Goal: Task Accomplishment & Management: Use online tool/utility

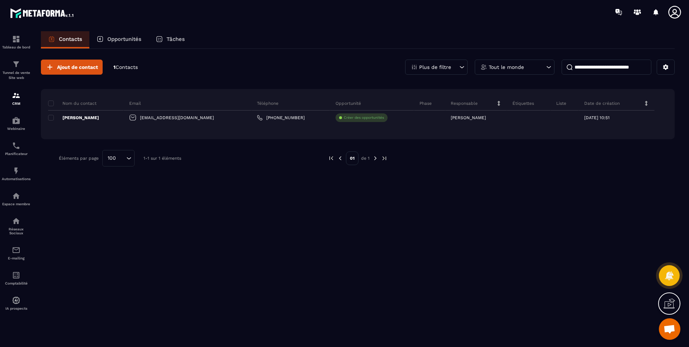
click at [514, 118] on icon at bounding box center [516, 117] width 5 height 5
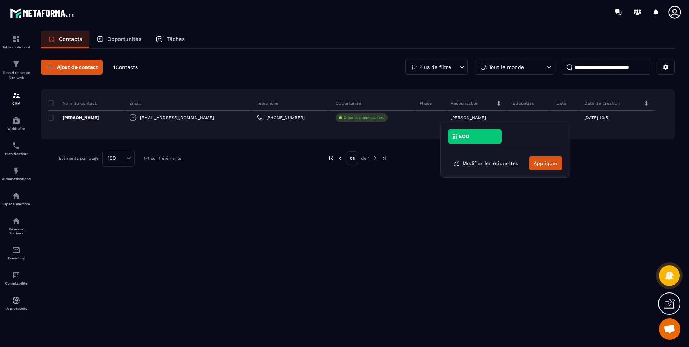
click at [465, 131] on div "ECO" at bounding box center [475, 136] width 54 height 14
click at [549, 162] on button "Appliquer" at bounding box center [545, 163] width 33 height 14
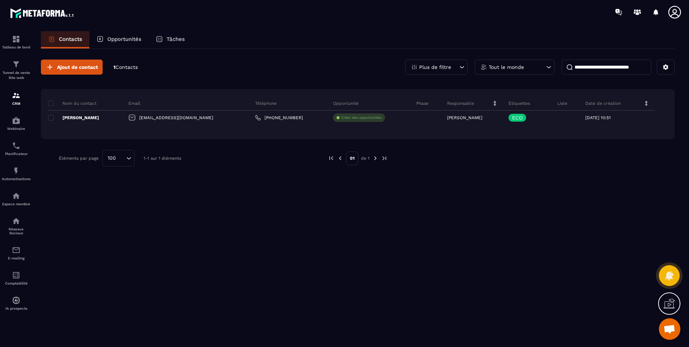
drag, startPoint x: 524, startPoint y: 213, endPoint x: 525, endPoint y: 206, distance: 7.2
click at [524, 208] on div "Ajout de contact 1 Contacts Plus de filtre Tout le monde Nom du contact Email T…" at bounding box center [358, 197] width 634 height 297
click at [341, 116] on p "Créer des opportunités" at bounding box center [361, 117] width 40 height 5
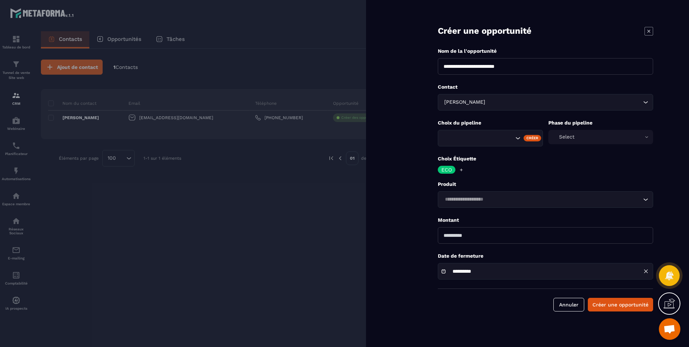
click at [516, 140] on icon "Search for option" at bounding box center [517, 138] width 7 height 7
click at [414, 121] on form "**********" at bounding box center [545, 163] width 287 height 326
click at [481, 199] on input "Search for option" at bounding box center [541, 200] width 199 height 8
click at [416, 193] on form "**********" at bounding box center [545, 163] width 287 height 326
click at [569, 307] on button "Annuler" at bounding box center [568, 305] width 31 height 14
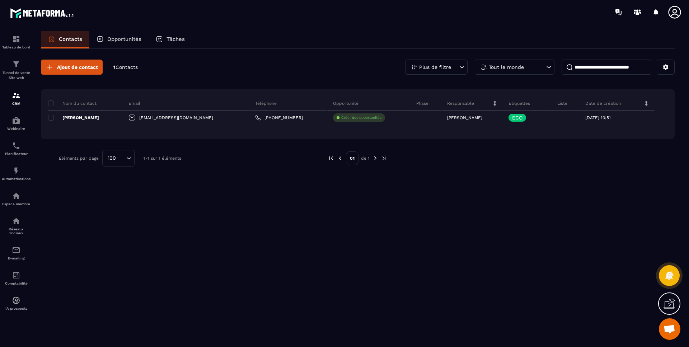
click at [368, 199] on div "Ajout de contact 1 Contacts Plus de filtre Tout le monde Nom du contact Email T…" at bounding box center [358, 197] width 634 height 297
click at [20, 201] on div "Espace membre" at bounding box center [16, 199] width 29 height 14
click at [22, 248] on div "E-mailing" at bounding box center [16, 253] width 29 height 14
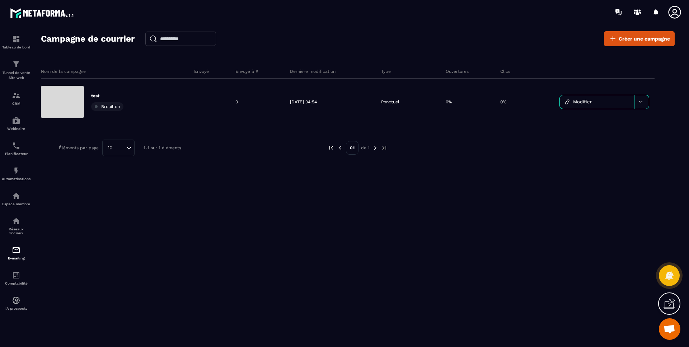
click at [640, 99] on div at bounding box center [641, 102] width 15 height 14
click at [608, 120] on span "Supprimer le campaign" at bounding box center [593, 119] width 52 height 5
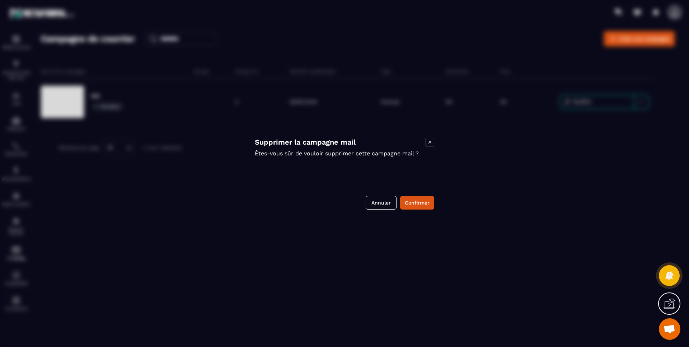
click at [433, 204] on button "Confirmer" at bounding box center [417, 203] width 34 height 14
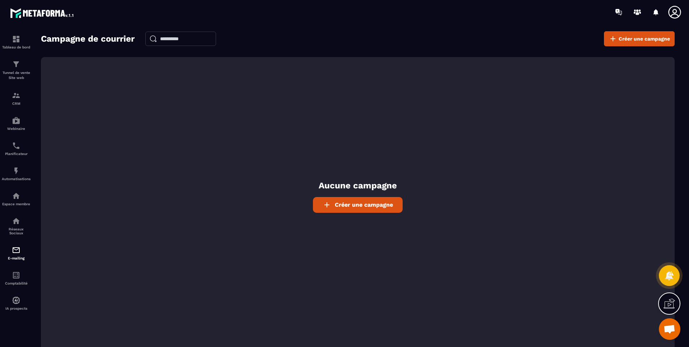
click at [379, 202] on span "Créer une campagne" at bounding box center [364, 204] width 58 height 7
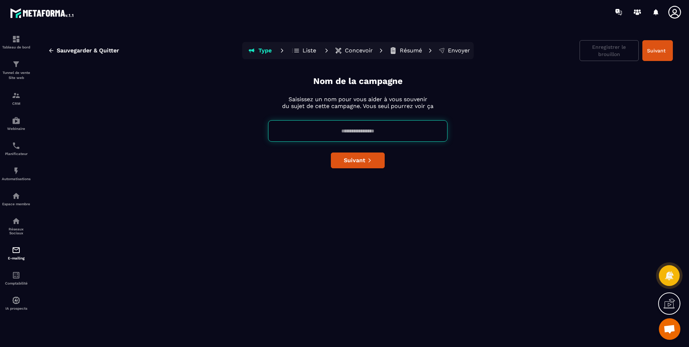
click at [365, 129] on input at bounding box center [357, 131] width 179 height 22
type input "********"
click at [346, 160] on span "Suivant" at bounding box center [355, 160] width 22 height 7
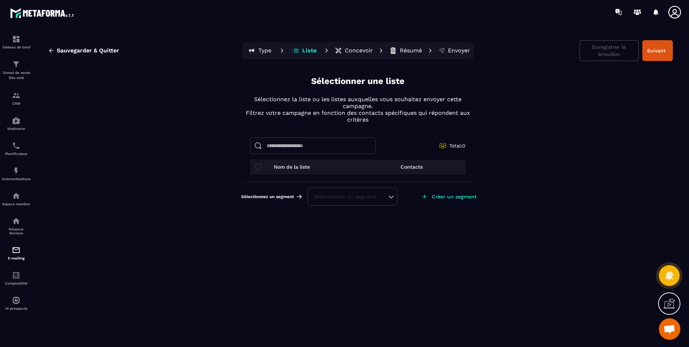
click at [358, 199] on div "Sélectionnez un segment" at bounding box center [352, 196] width 77 height 7
click at [340, 219] on div "Sauvegarder & Quitter Type Liste Concevoir Résumé Envoyer Enregistrer le brouil…" at bounding box center [358, 192] width 648 height 322
click at [259, 166] on span at bounding box center [258, 167] width 6 height 6
click at [287, 149] on input at bounding box center [313, 145] width 126 height 17
type input "*"
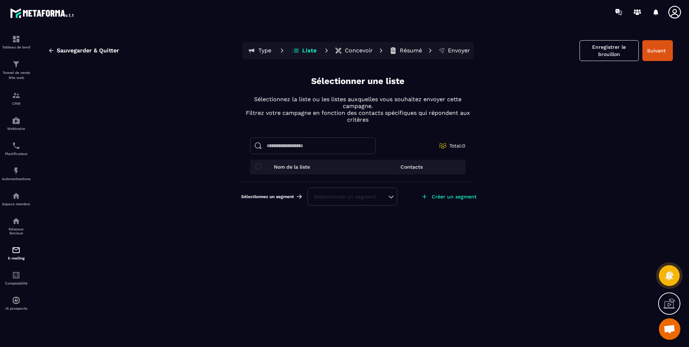
click at [255, 167] on span at bounding box center [258, 167] width 6 height 6
click at [333, 201] on div "Sélectionnez un segment" at bounding box center [352, 197] width 90 height 18
click at [470, 196] on p "Créer un segment" at bounding box center [454, 197] width 45 height 6
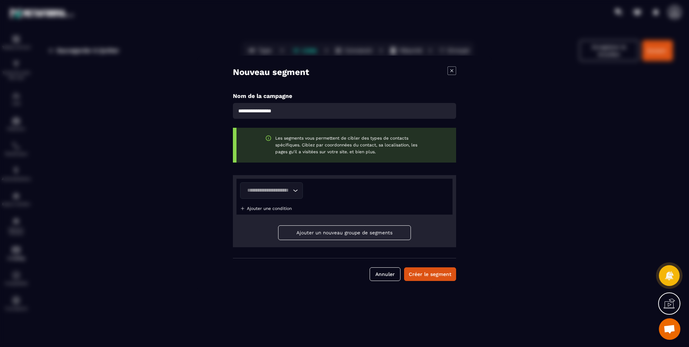
click at [274, 108] on input "Modal window" at bounding box center [344, 111] width 223 height 16
type input "********"
click at [296, 188] on icon "Search for option" at bounding box center [295, 190] width 7 height 7
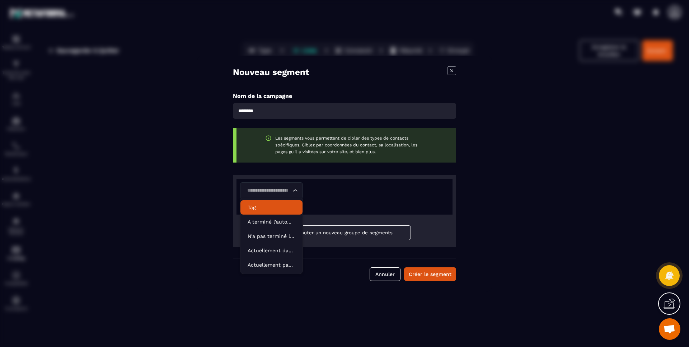
click at [342, 198] on div "Loading..." at bounding box center [344, 190] width 209 height 17
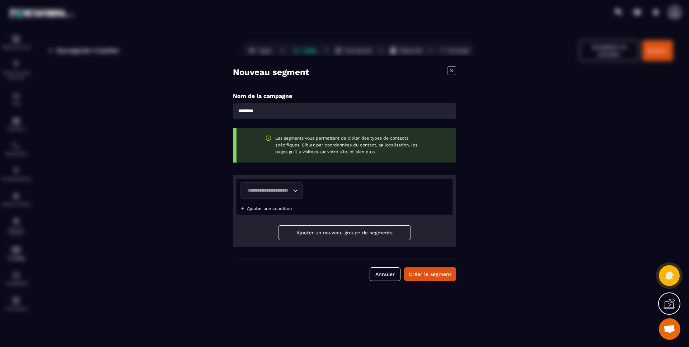
click at [451, 70] on icon "Modal window" at bounding box center [451, 70] width 3 height 3
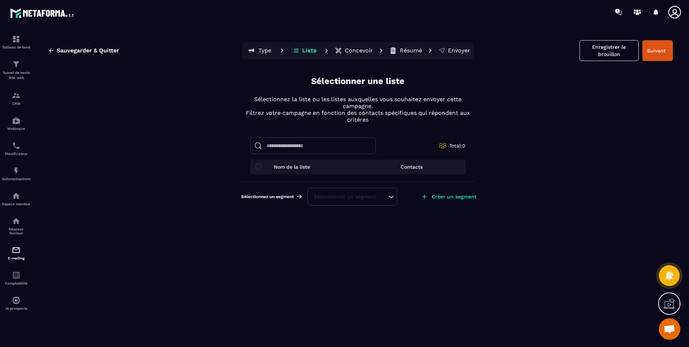
click at [323, 145] on input at bounding box center [313, 145] width 126 height 17
click at [323, 145] on input "*****" at bounding box center [313, 145] width 126 height 17
type input "*****"
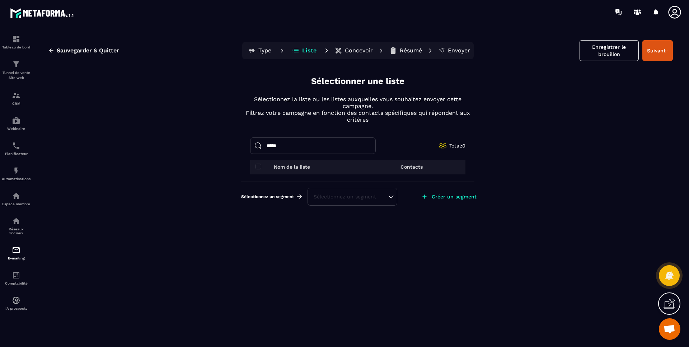
click at [354, 53] on p "Concevoir" at bounding box center [359, 50] width 28 height 7
click at [357, 47] on p "Concevoir" at bounding box center [359, 50] width 28 height 7
click at [661, 49] on button "Suivant" at bounding box center [657, 50] width 30 height 21
click at [262, 168] on div "Nom de la liste" at bounding box center [303, 167] width 97 height 6
click at [261, 168] on span at bounding box center [258, 167] width 6 height 6
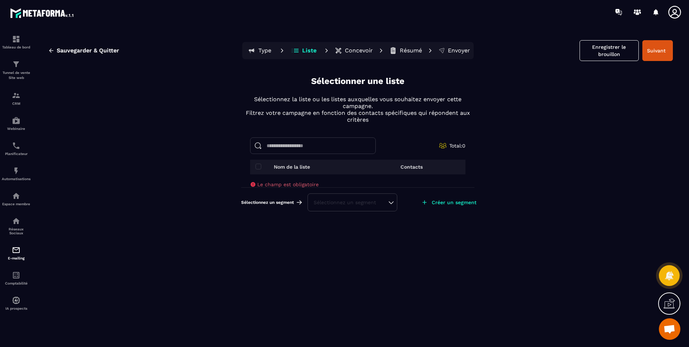
click at [330, 150] on input at bounding box center [313, 145] width 126 height 17
type input "***"
click at [0, 0] on img at bounding box center [0, 0] width 0 height 0
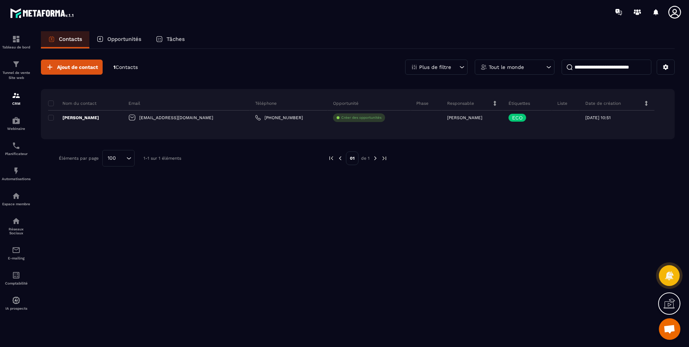
drag, startPoint x: 554, startPoint y: 105, endPoint x: 592, endPoint y: 106, distance: 37.3
click at [557, 105] on p "Liste" at bounding box center [562, 103] width 10 height 6
click at [0, 0] on icon at bounding box center [0, 0] width 0 height 0
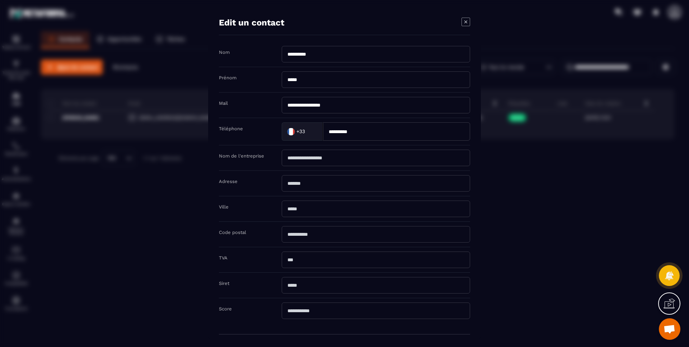
scroll to position [29, 0]
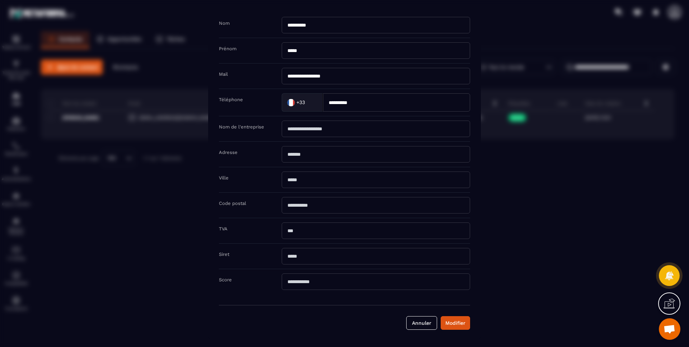
click at [413, 328] on button "Annuler" at bounding box center [421, 323] width 31 height 14
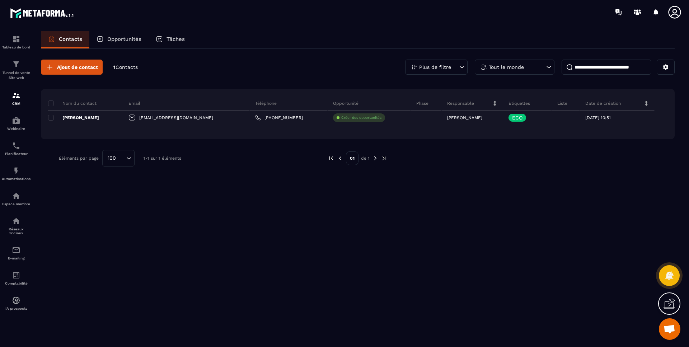
click at [126, 70] on span "Contacts" at bounding box center [127, 67] width 22 height 6
click at [176, 38] on p "Tâches" at bounding box center [175, 39] width 18 height 6
